Goal: Transaction & Acquisition: Purchase product/service

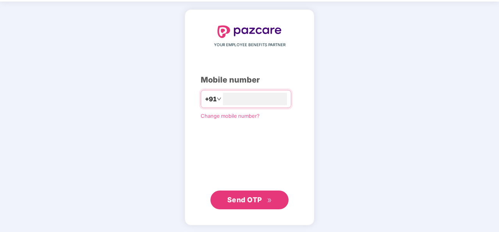
type input "**********"
click at [231, 206] on button "Send OTP" at bounding box center [250, 200] width 78 height 19
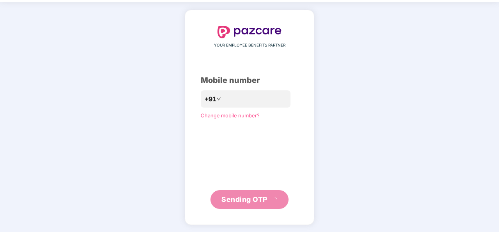
scroll to position [23, 0]
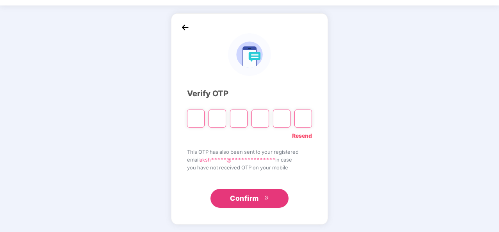
type input "*"
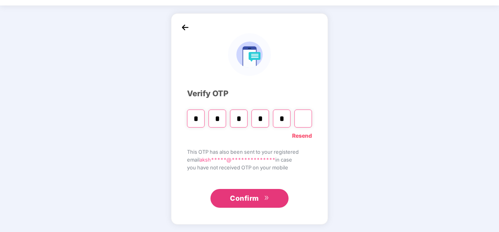
type input "*"
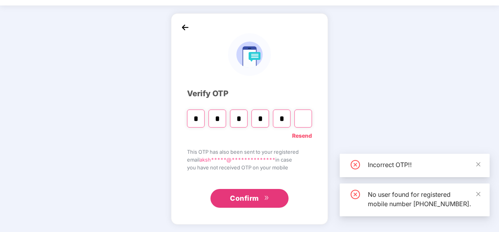
type input "*"
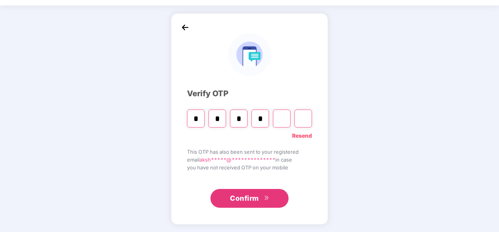
type input "*"
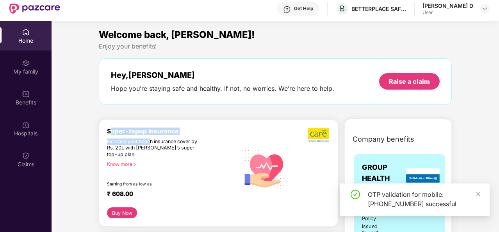
drag, startPoint x: 111, startPoint y: 133, endPoint x: 151, endPoint y: 136, distance: 39.6
click at [151, 136] on div "Super-topup Insurance Increase your health insurance cover by Rs. 20L with [PER…" at bounding box center [172, 167] width 130 height 80
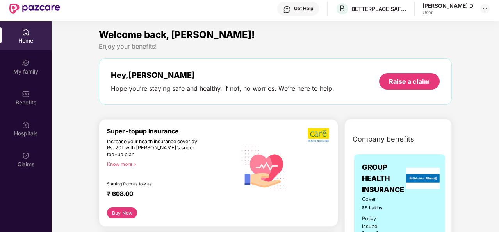
click at [179, 147] on div "Increase your health insurance cover by Rs. 20L with [PERSON_NAME]’s super top-…" at bounding box center [155, 148] width 96 height 20
drag, startPoint x: 109, startPoint y: 149, endPoint x: 154, endPoint y: 155, distance: 44.9
click at [154, 155] on div "Increase your health insurance cover by Rs. 20L with [PERSON_NAME]’s super top-…" at bounding box center [155, 148] width 96 height 20
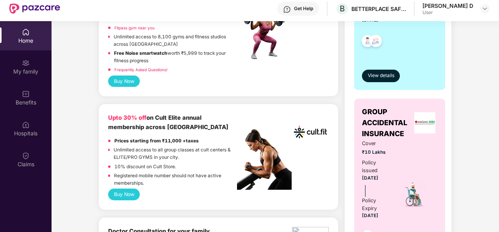
scroll to position [154, 0]
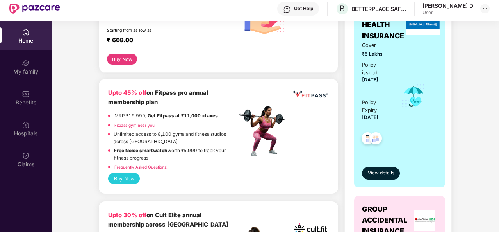
click at [159, 93] on b "Upto 45% off on Fitpass pro annual membership plan" at bounding box center [158, 97] width 100 height 16
drag, startPoint x: 159, startPoint y: 93, endPoint x: 188, endPoint y: 97, distance: 28.8
click at [188, 97] on div "Upto 45% off on Fitpass pro annual membership plan" at bounding box center [172, 97] width 129 height 18
click at [127, 105] on div "Upto 45% off on Fitpass pro annual membership plan" at bounding box center [172, 97] width 129 height 18
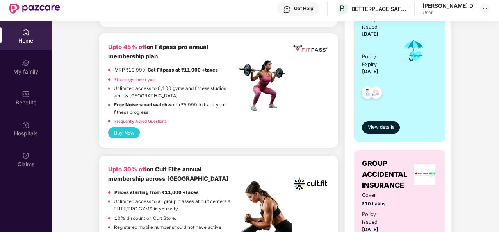
scroll to position [198, 0]
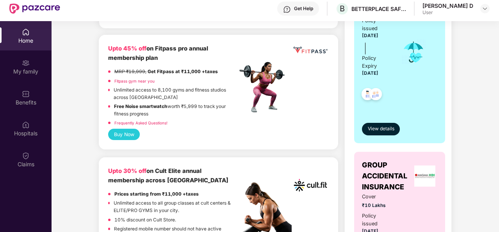
click at [120, 129] on button "Buy Now" at bounding box center [124, 134] width 32 height 11
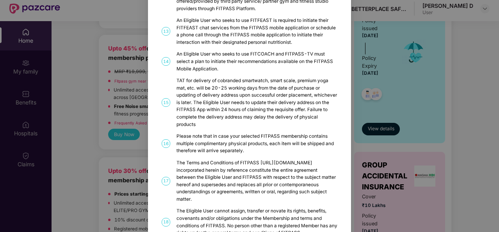
scroll to position [423, 0]
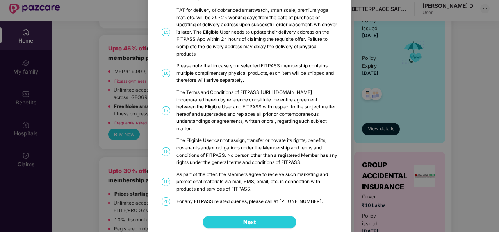
click at [238, 220] on button "Next" at bounding box center [250, 221] width 94 height 13
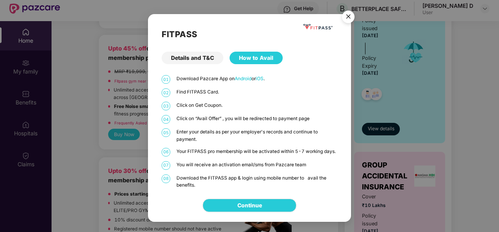
click at [345, 20] on img "Close" at bounding box center [349, 18] width 22 height 22
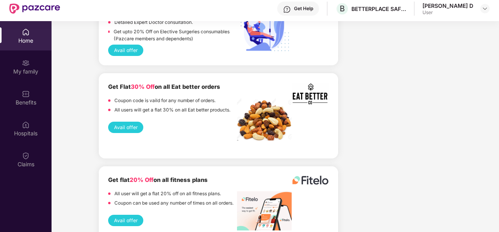
scroll to position [1374, 0]
click at [265, 124] on img at bounding box center [264, 119] width 55 height 42
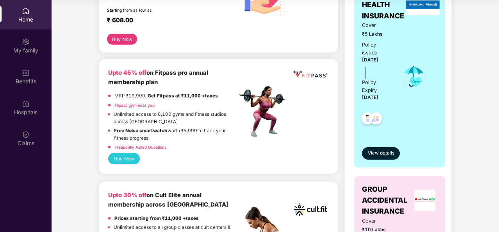
scroll to position [149, 0]
